Goal: Information Seeking & Learning: Find specific fact

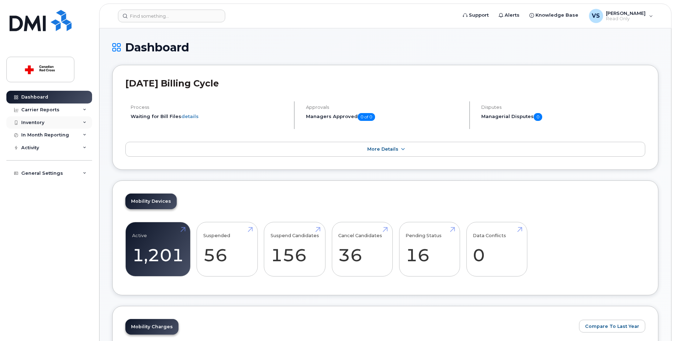
click at [52, 123] on div "Inventory" at bounding box center [49, 122] width 86 height 13
click at [58, 136] on div "Mobility Devices" at bounding box center [44, 135] width 40 height 6
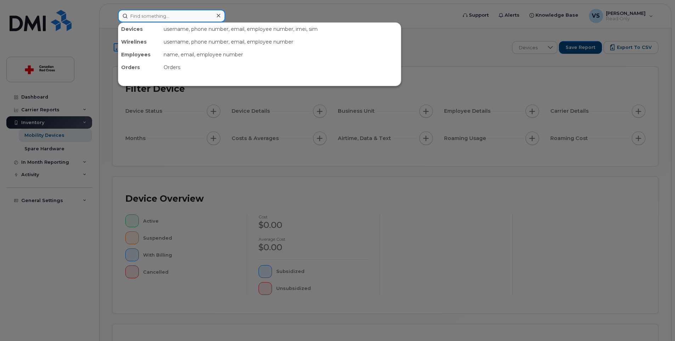
click at [161, 17] on input at bounding box center [171, 16] width 107 height 13
paste input "[PHONE_NUMBER]"
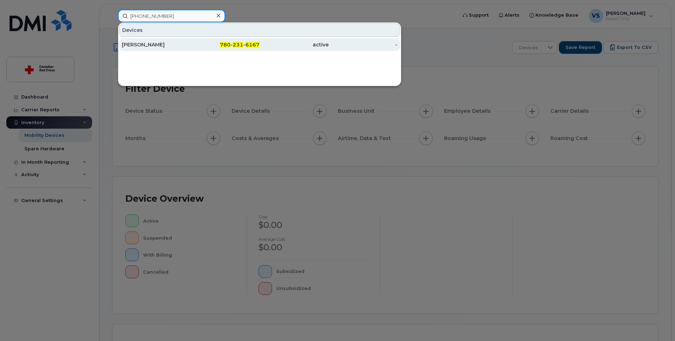
type input "[PHONE_NUMBER]"
click at [157, 48] on div "[PERSON_NAME]" at bounding box center [156, 44] width 69 height 7
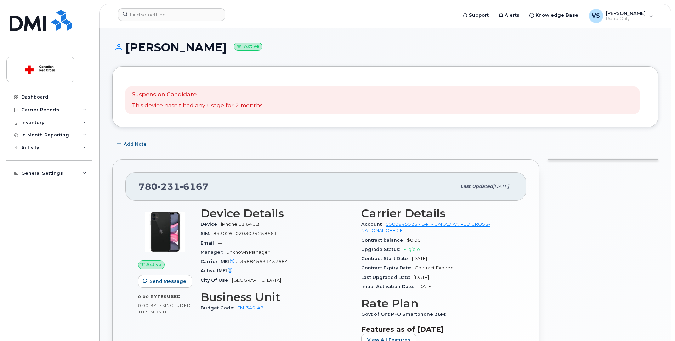
scroll to position [71, 0]
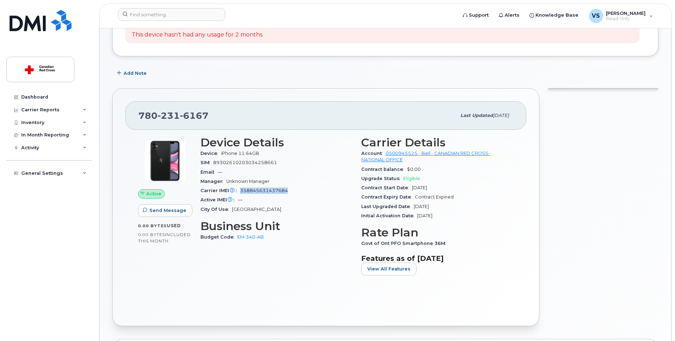
drag, startPoint x: 290, startPoint y: 189, endPoint x: 240, endPoint y: 189, distance: 49.2
click at [240, 189] on div "Carrier IMEI Carrier IMEI is reported during the last billing cycle or change o…" at bounding box center [276, 190] width 152 height 9
copy span "358845631437684"
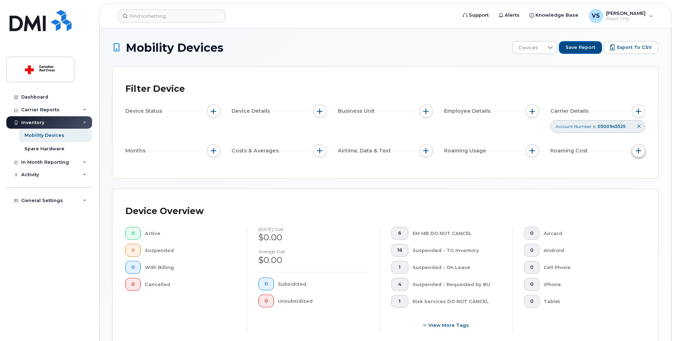
click at [638, 147] on button "button" at bounding box center [638, 150] width 13 height 13
click at [423, 150] on button "button" at bounding box center [425, 150] width 13 height 13
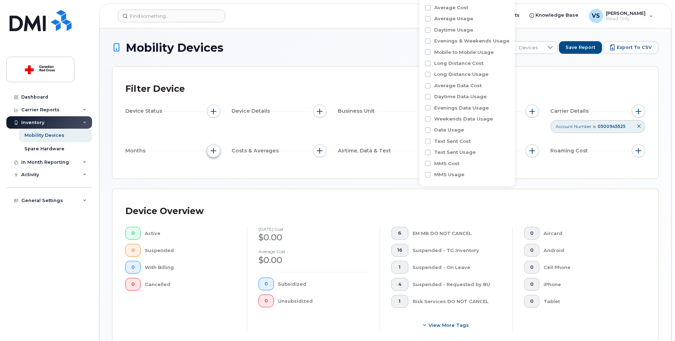
click at [216, 151] on span "button" at bounding box center [214, 151] width 6 height 6
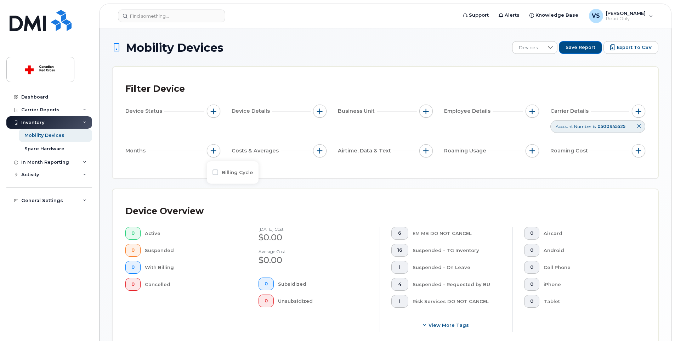
click at [314, 162] on div "Filter Device Device Status Device Details Business Unit Employee Details Carri…" at bounding box center [385, 123] width 520 height 86
click at [637, 108] on span "button" at bounding box center [639, 111] width 6 height 6
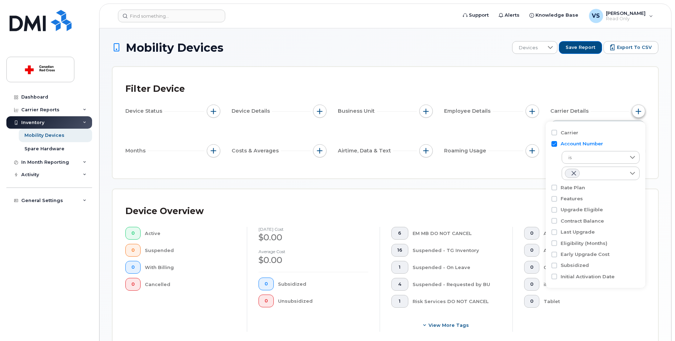
click at [637, 108] on span "button" at bounding box center [639, 111] width 6 height 6
